Goal: Information Seeking & Learning: Learn about a topic

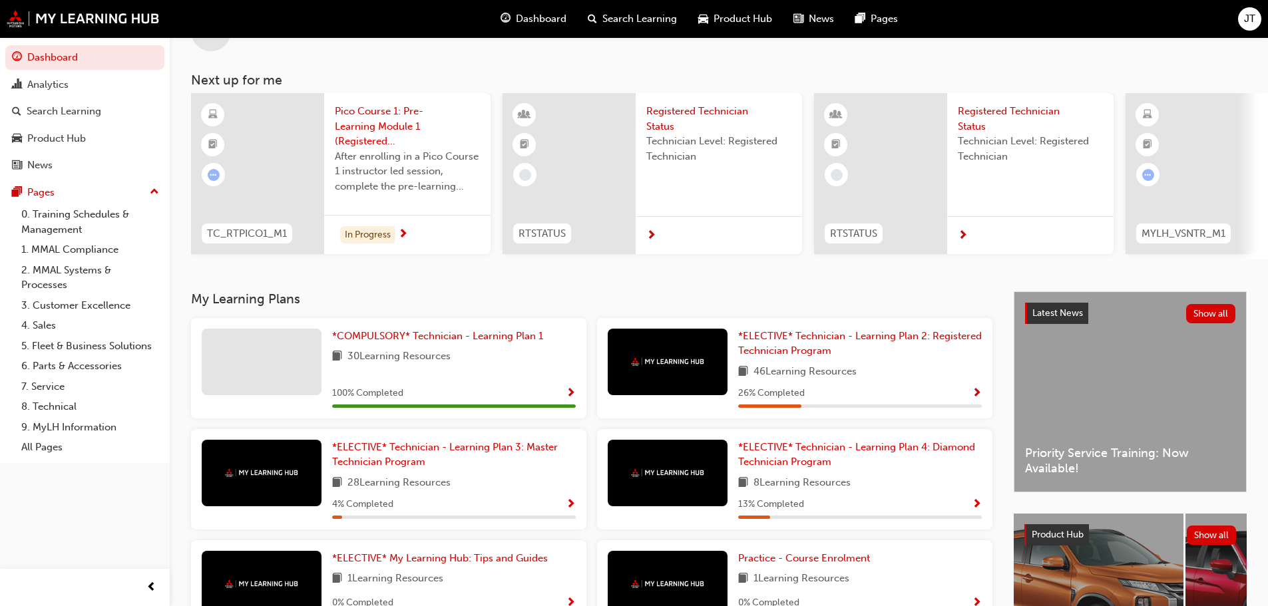
scroll to position [3, 0]
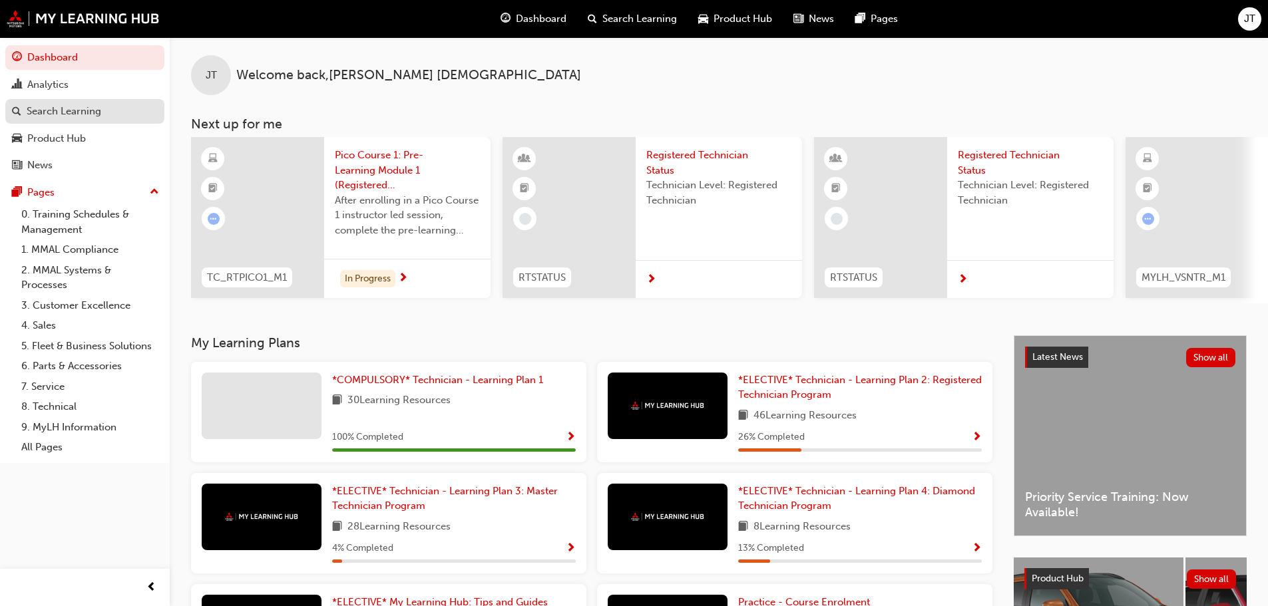
click at [51, 107] on div "Search Learning" at bounding box center [64, 111] width 75 height 15
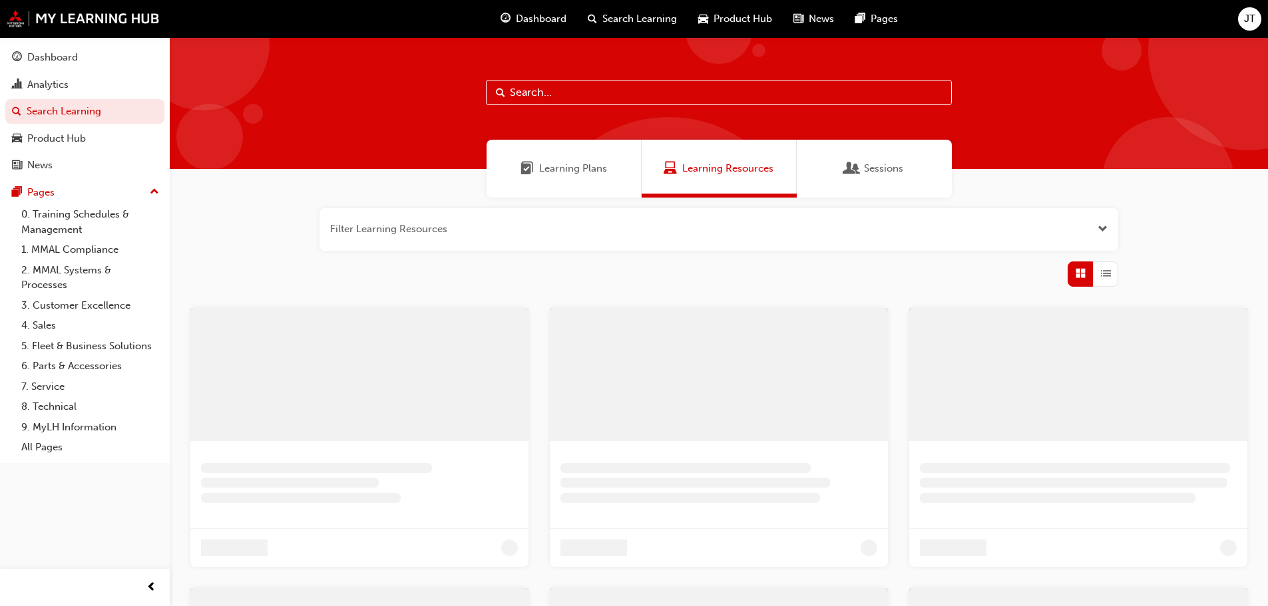
click at [534, 92] on input "text" at bounding box center [719, 92] width 466 height 25
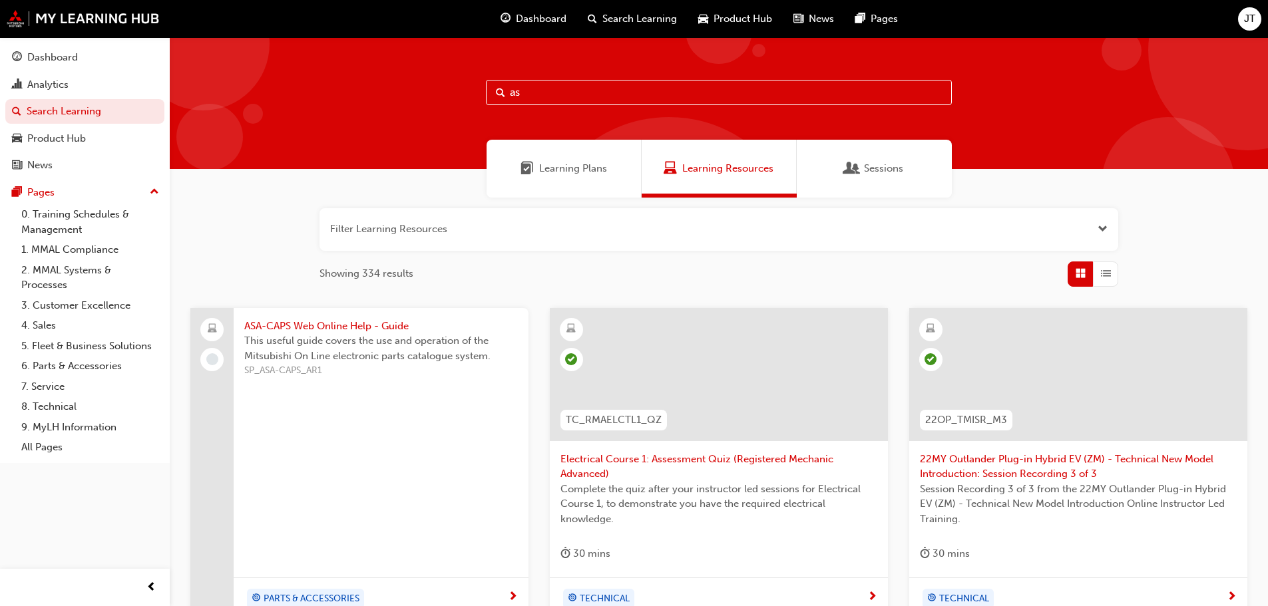
type input "asx"
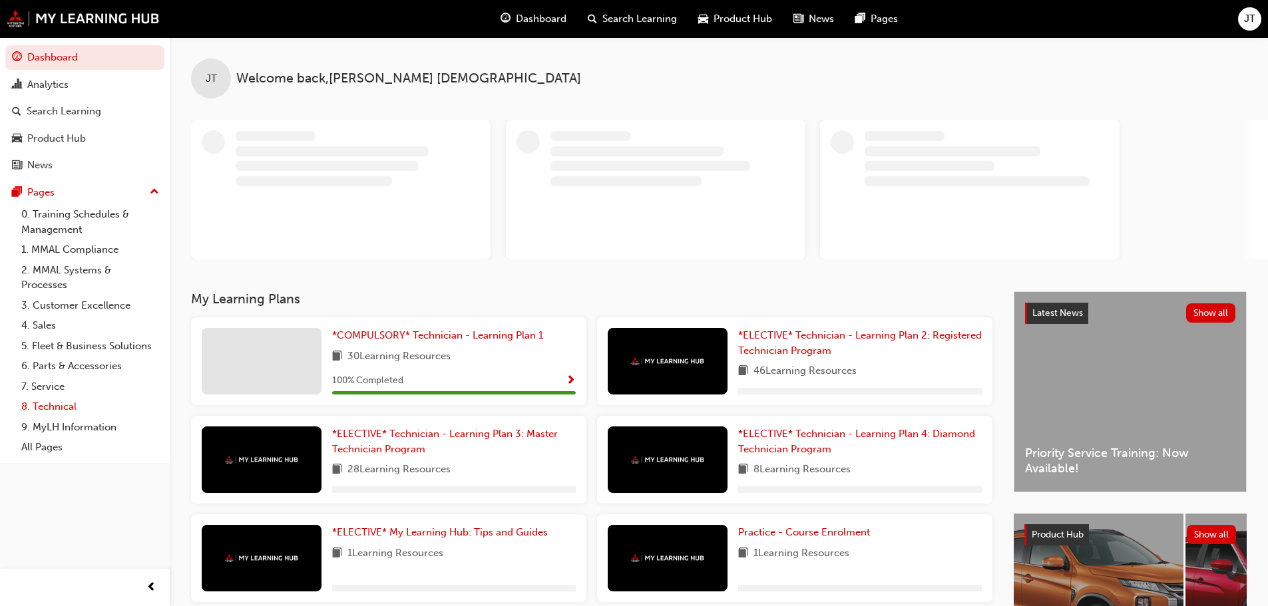
click at [41, 411] on link "8. Technical" at bounding box center [90, 407] width 148 height 21
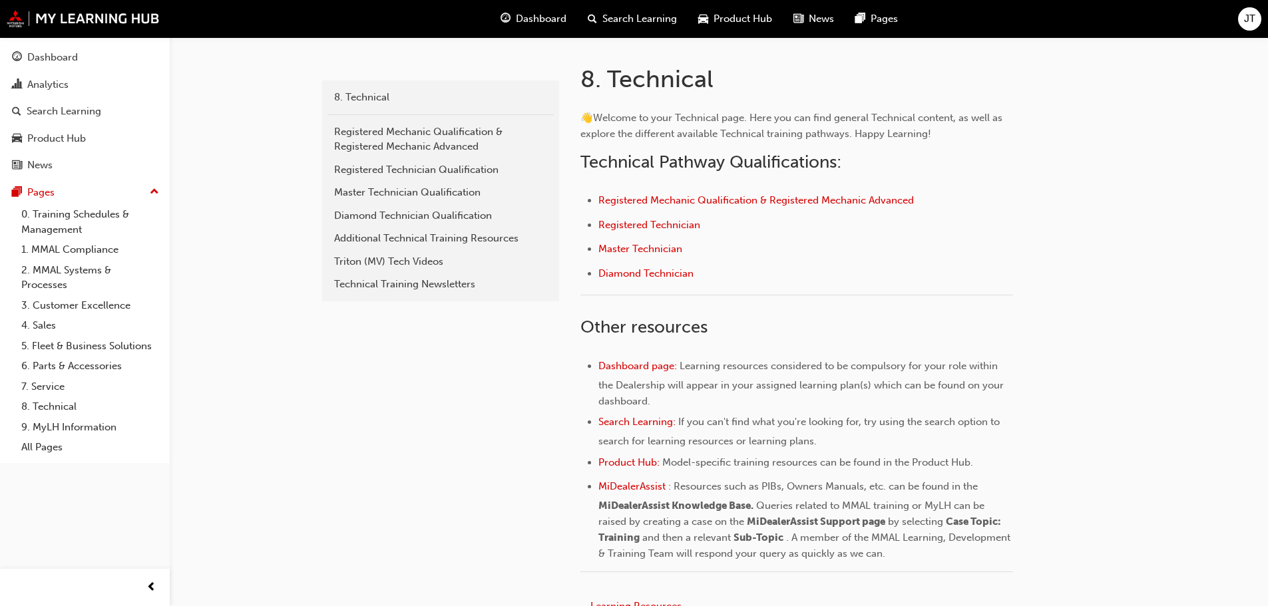
scroll to position [266, 0]
click at [452, 283] on div "Technical Training Newsletters" at bounding box center [440, 283] width 213 height 15
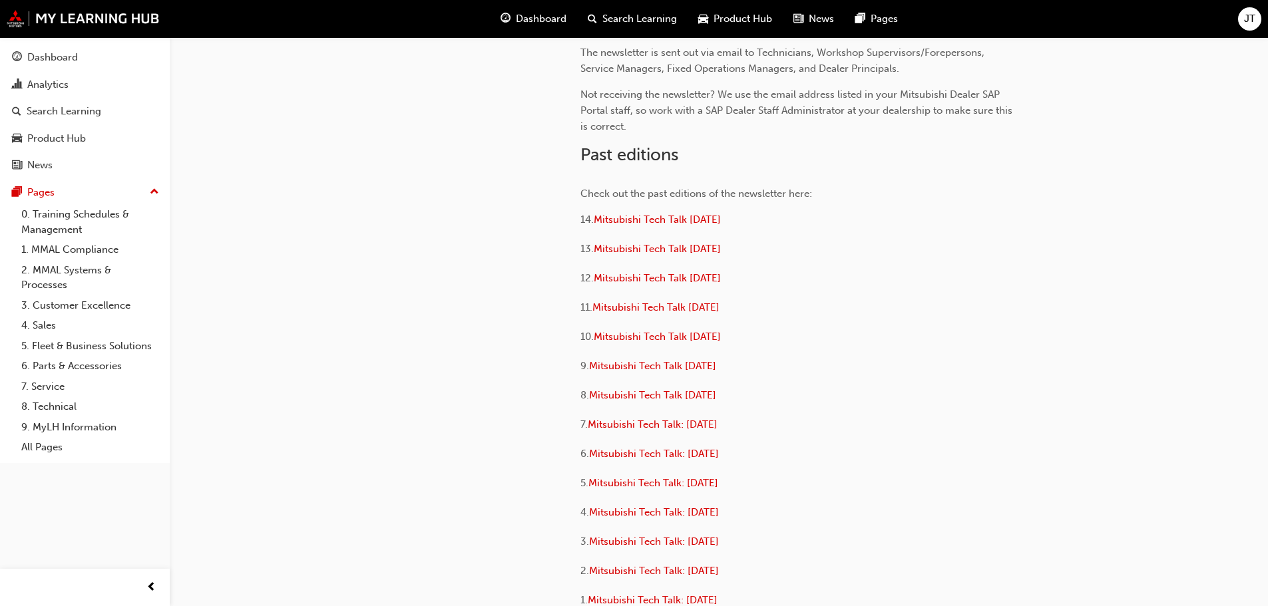
scroll to position [133, 0]
